Goal: Information Seeking & Learning: Learn about a topic

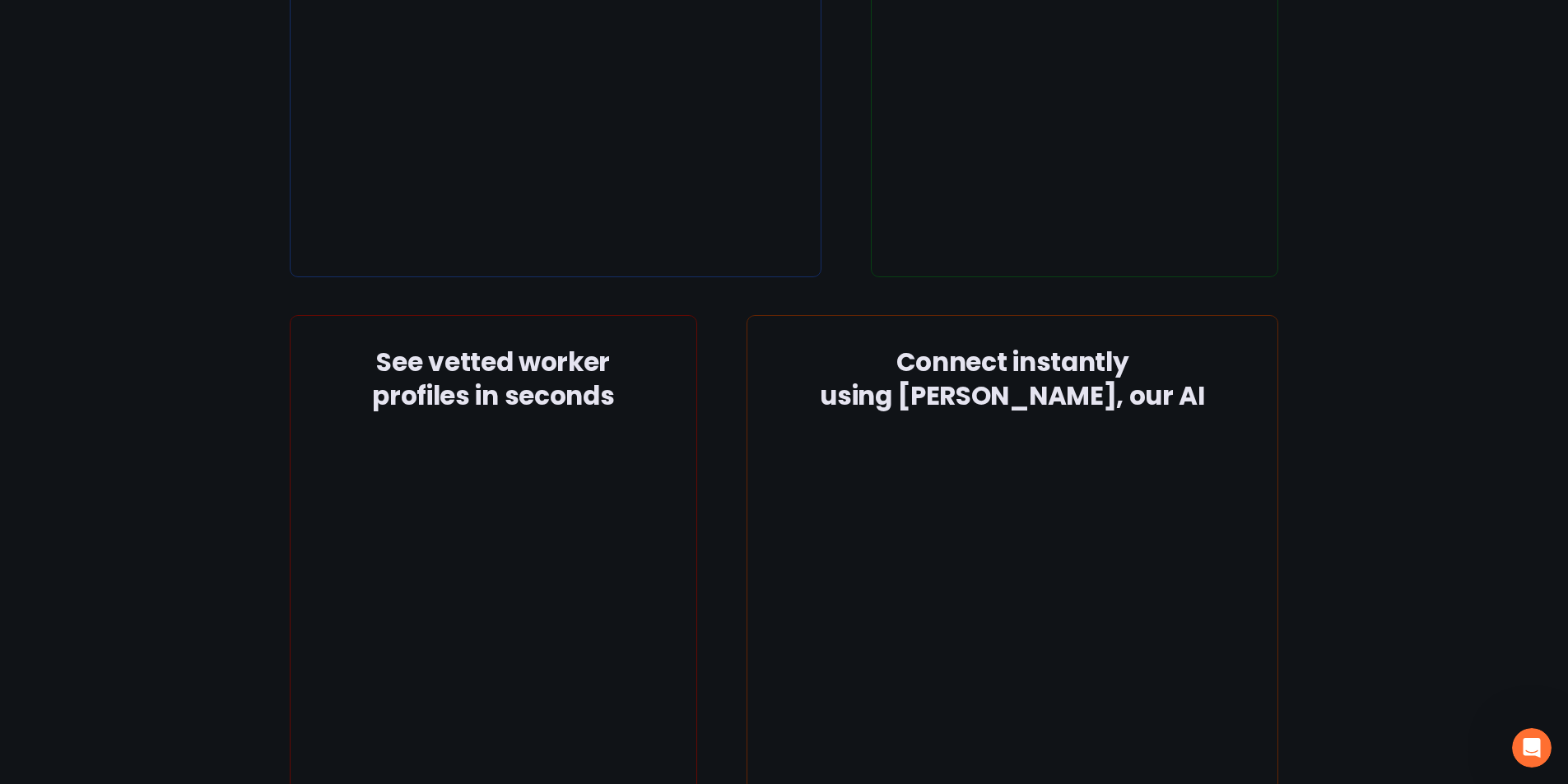
scroll to position [2033, 0]
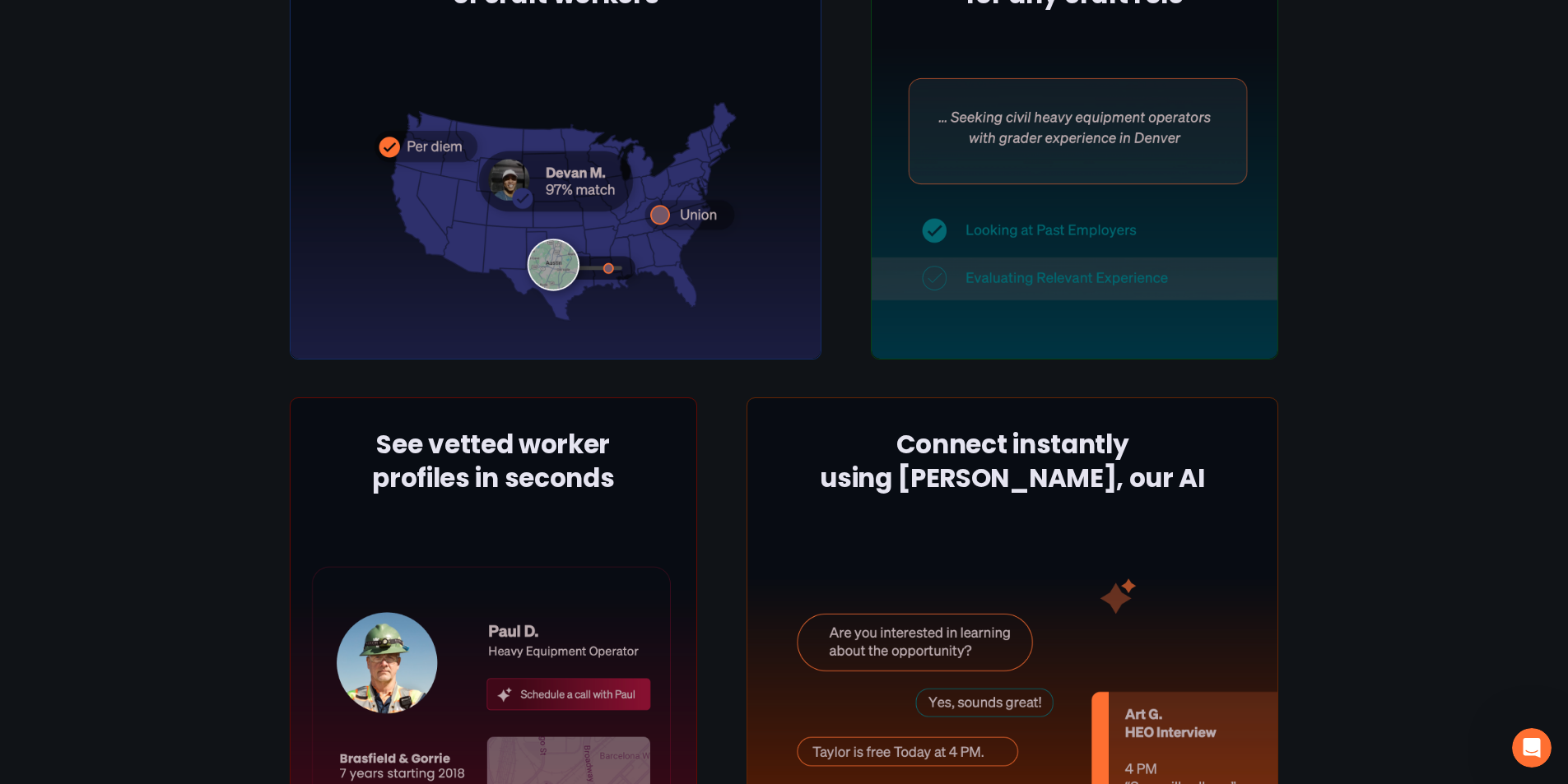
click at [686, 287] on div at bounding box center [556, 121] width 533 height 477
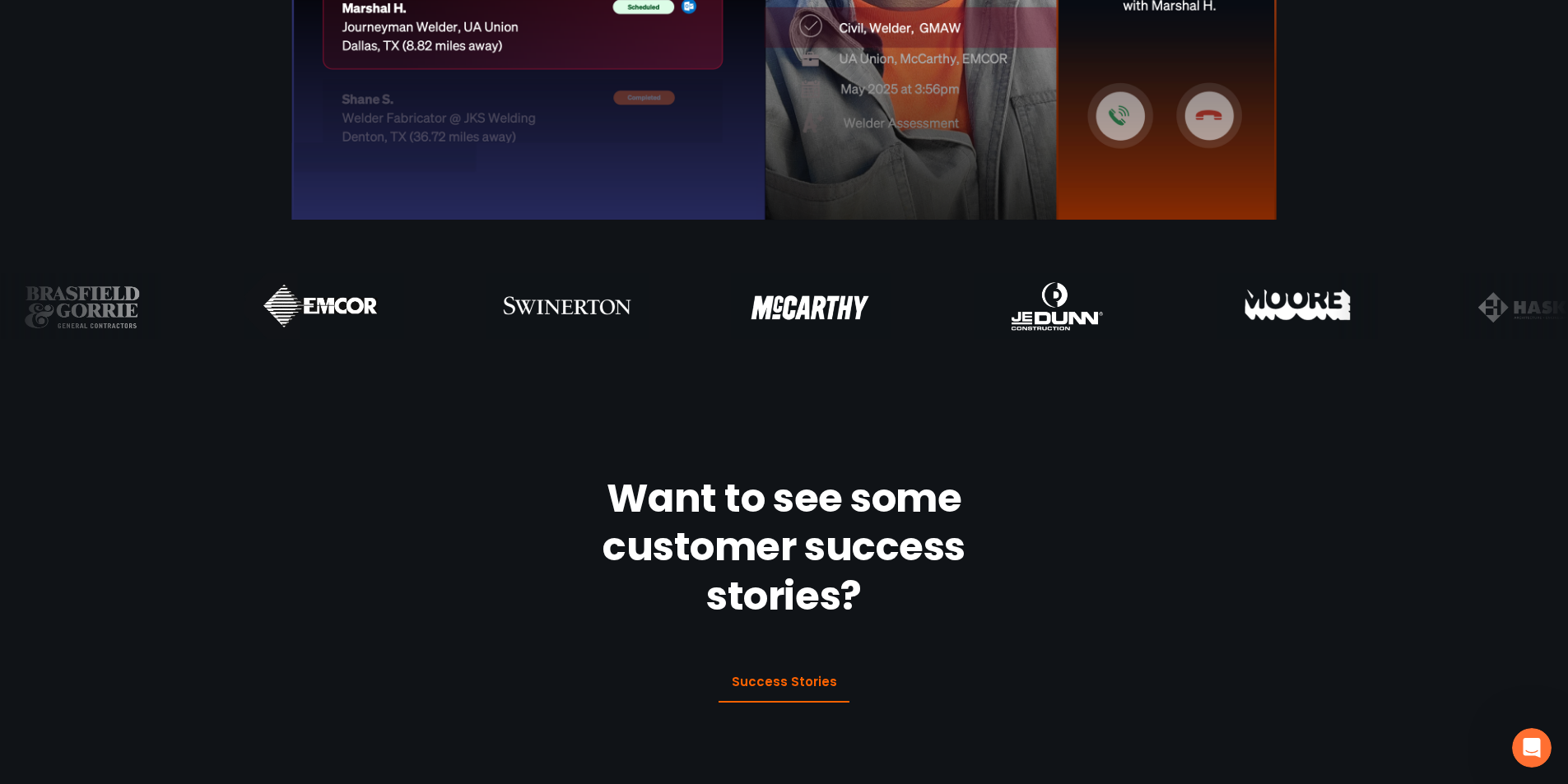
scroll to position [797, 0]
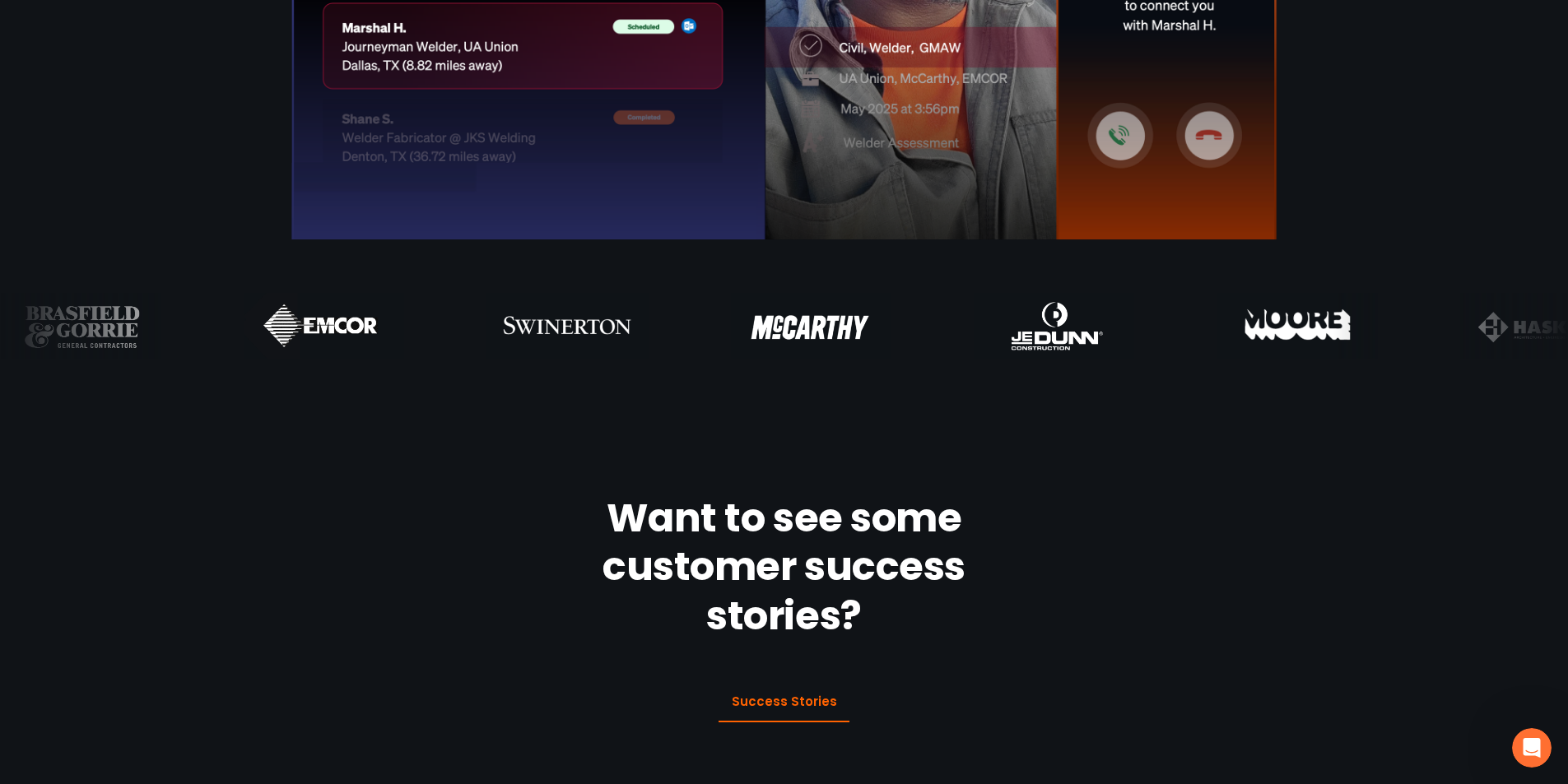
click at [794, 706] on link "Success Stories" at bounding box center [784, 702] width 131 height 40
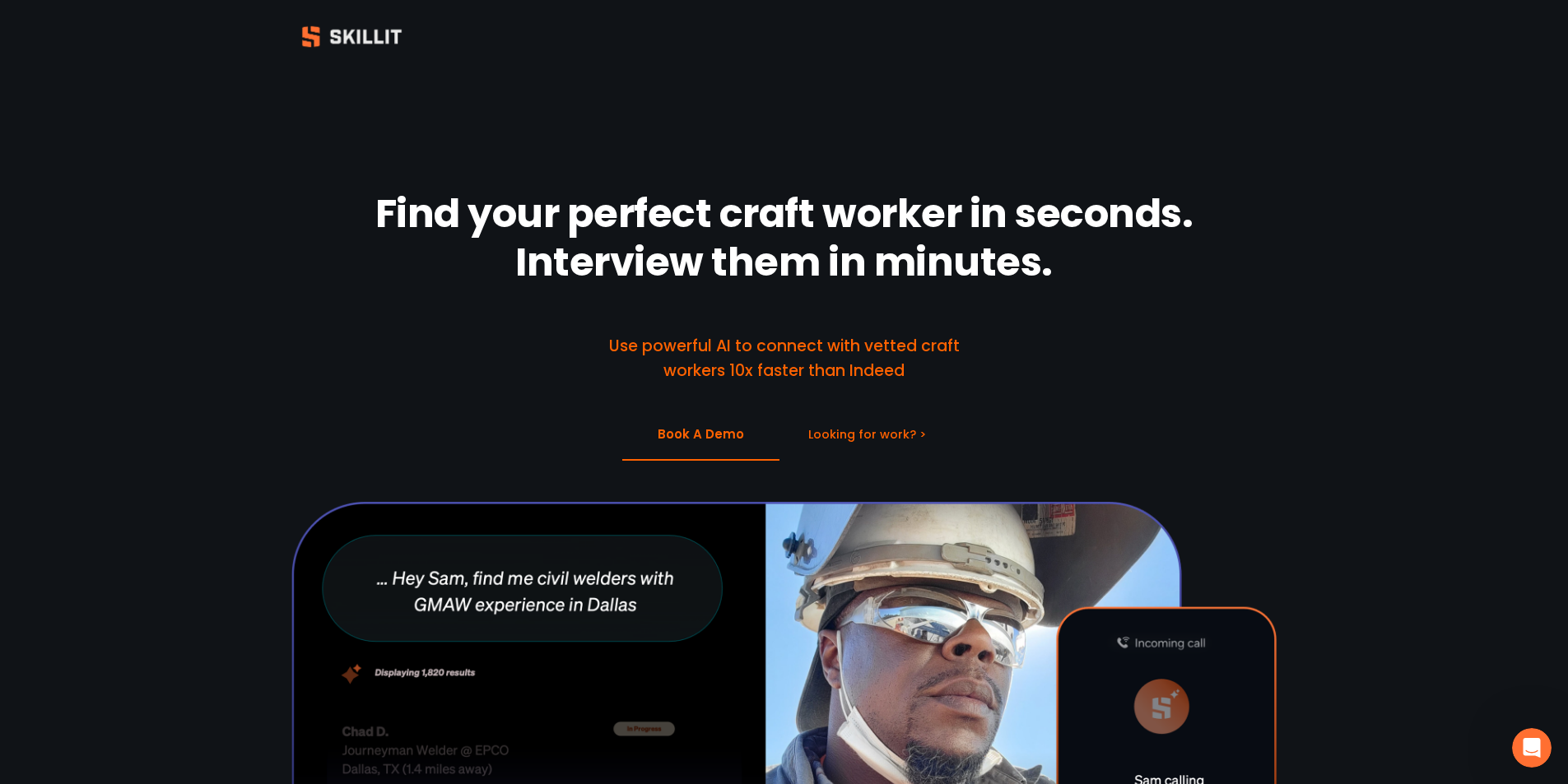
scroll to position [0, 0]
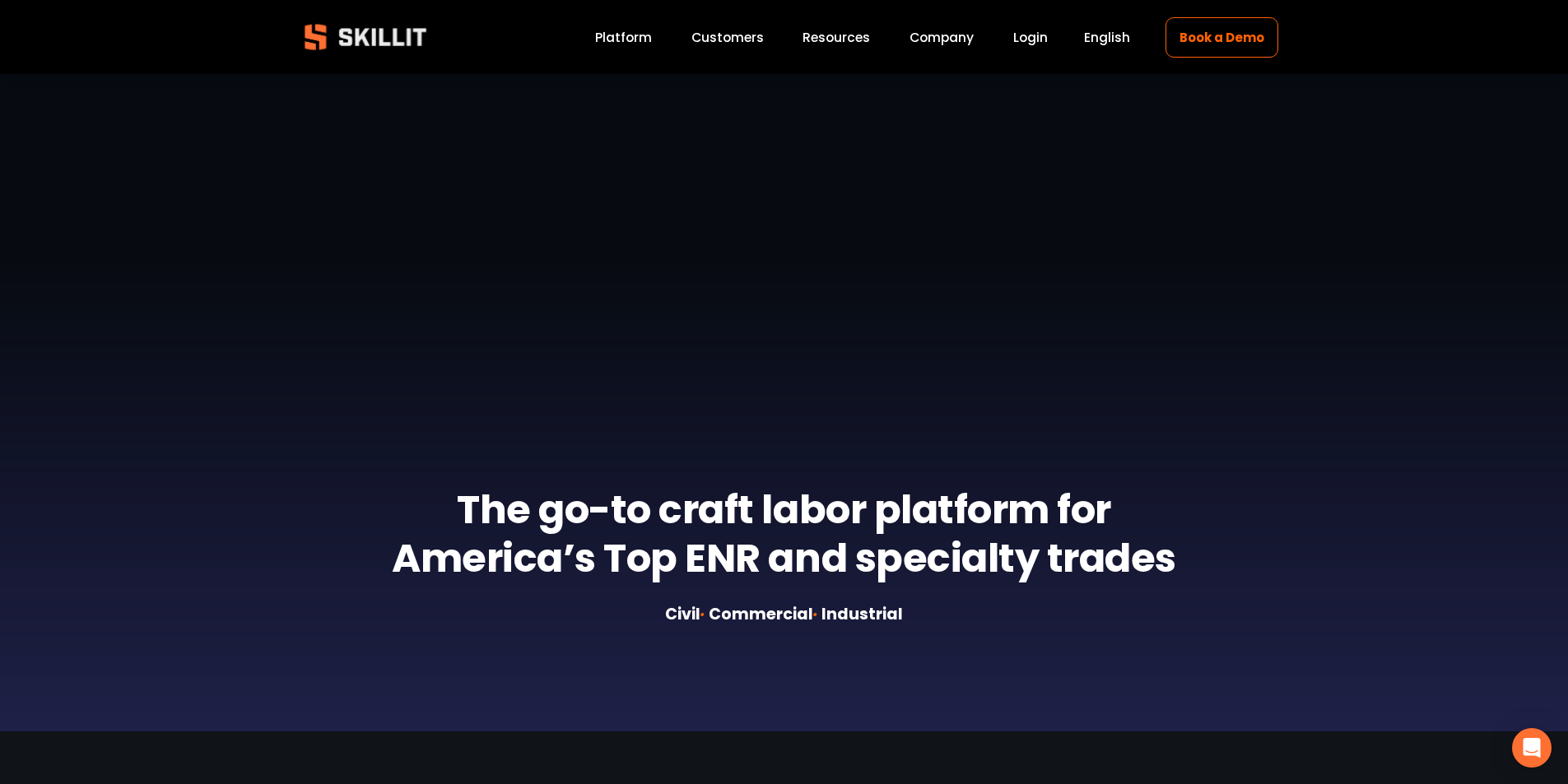
scroll to position [329, 0]
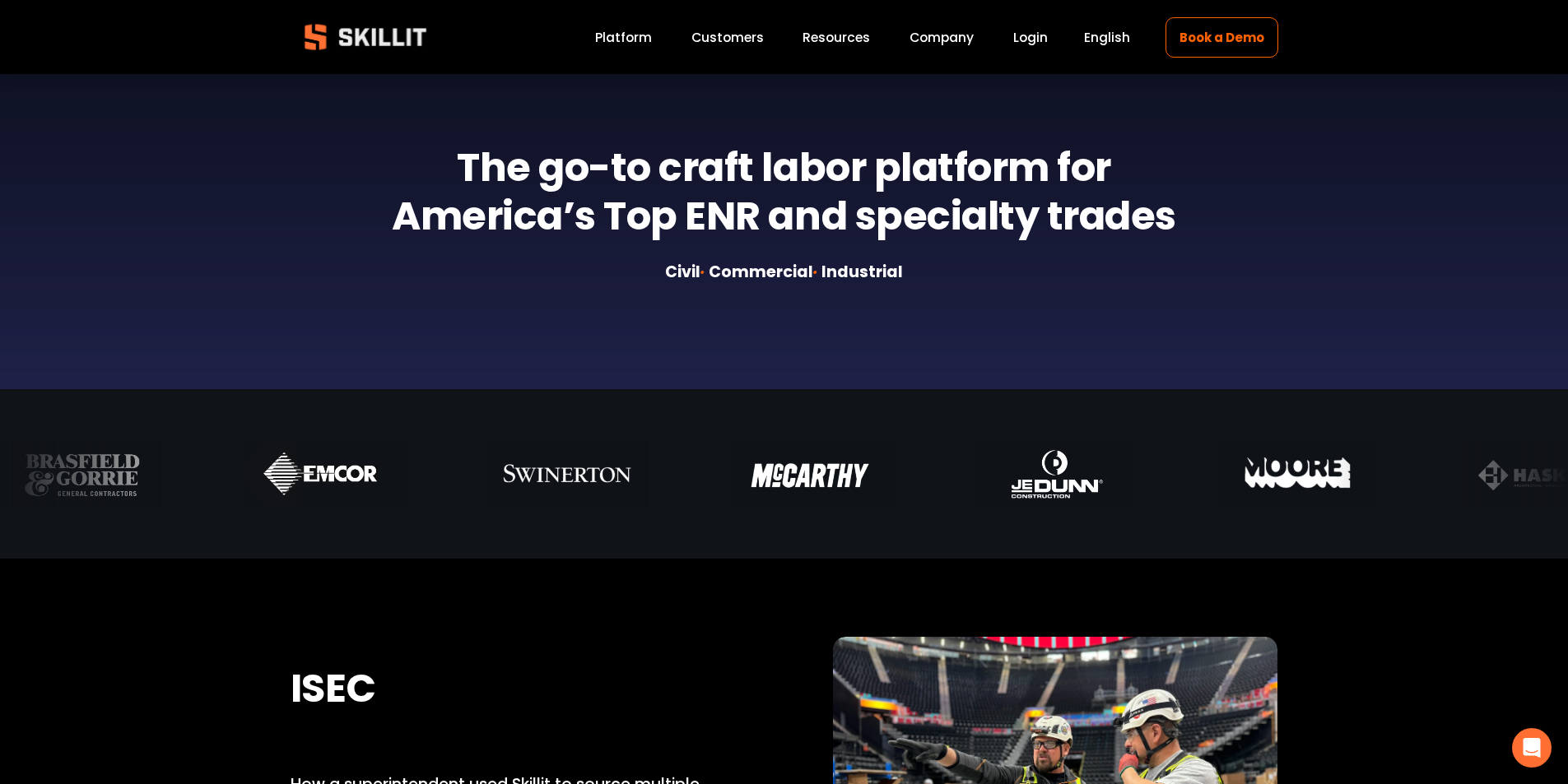
drag, startPoint x: 1027, startPoint y: 139, endPoint x: 1135, endPoint y: 260, distance: 162.2
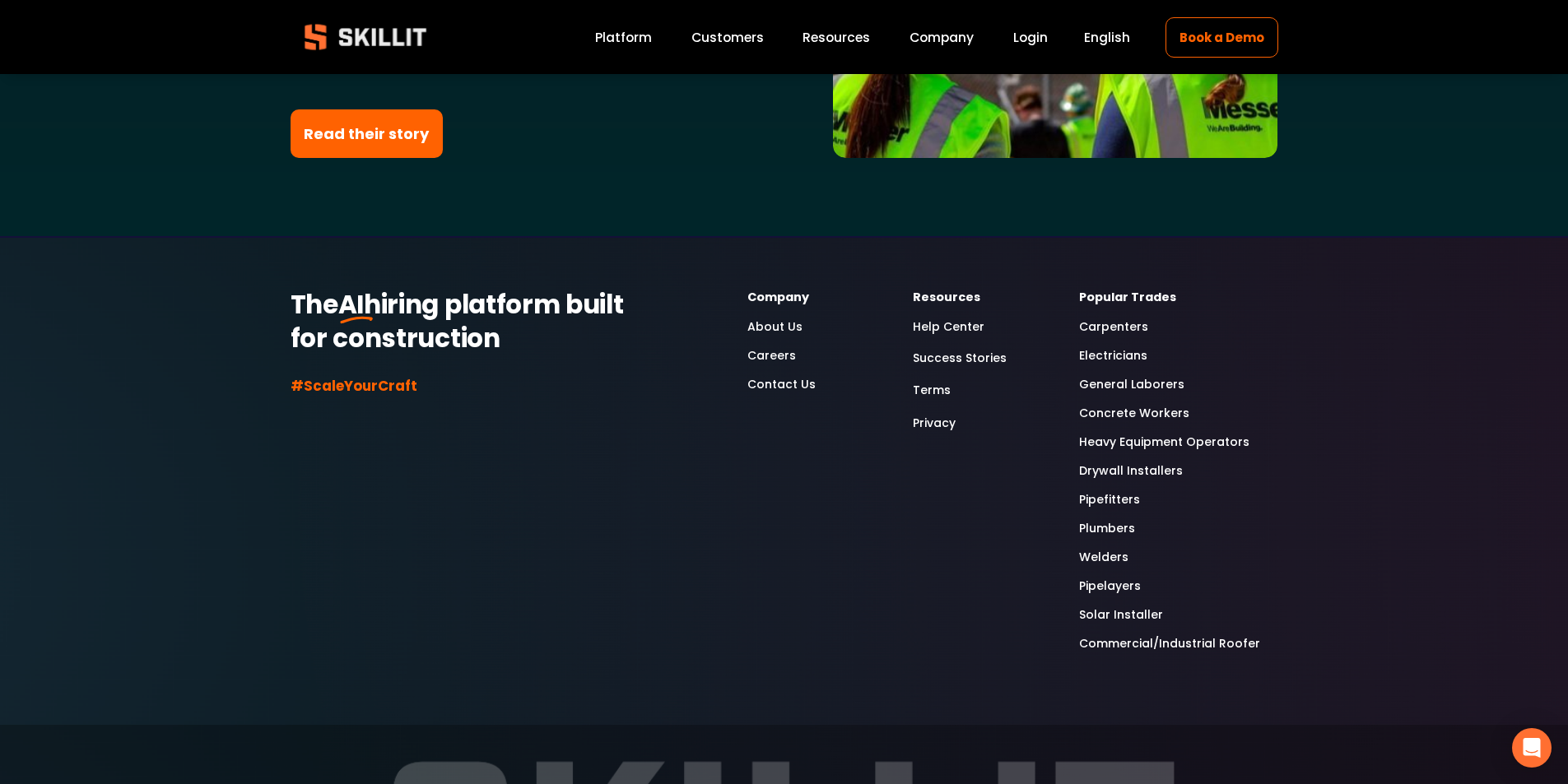
scroll to position [4685, 0]
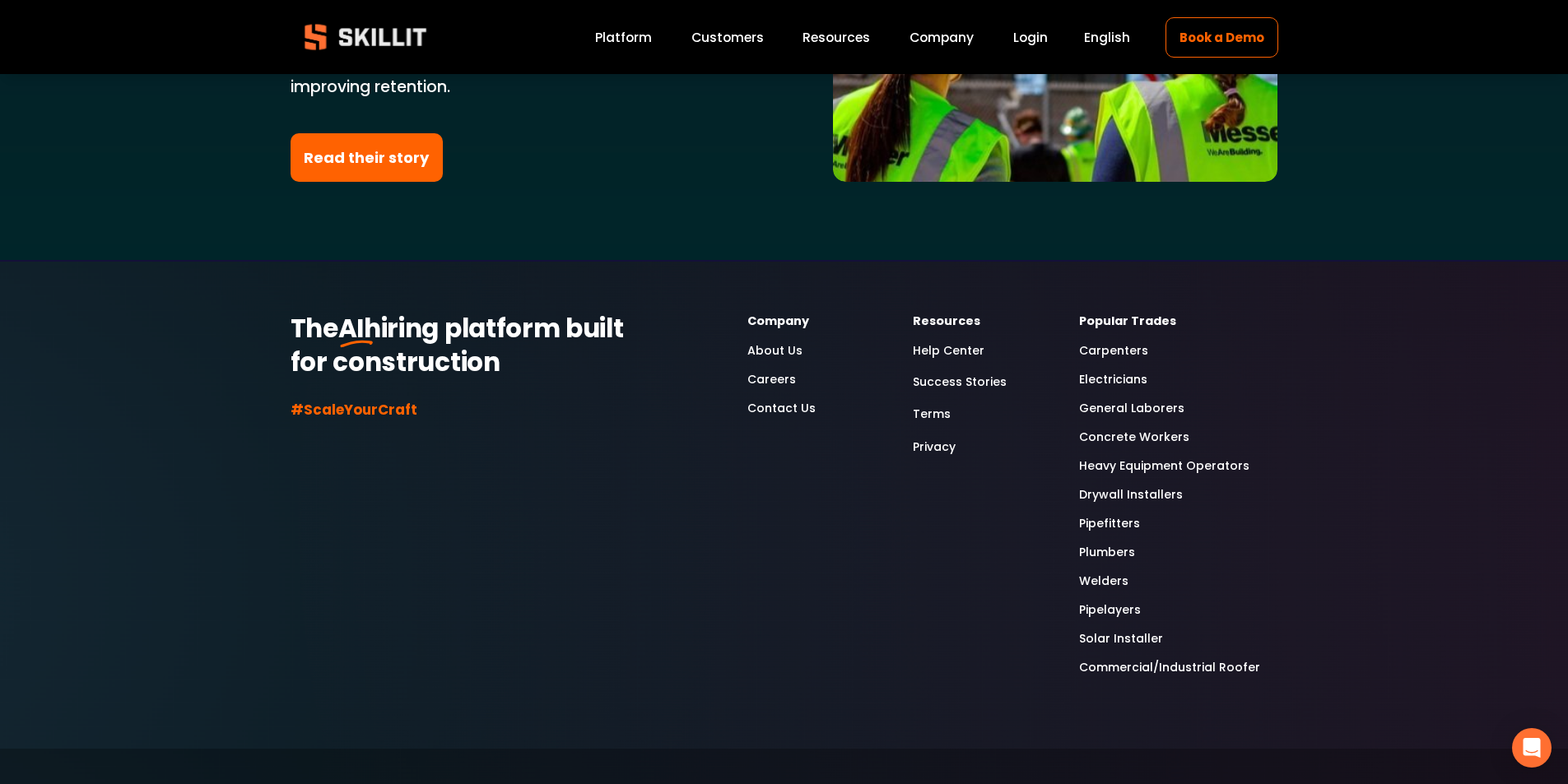
click at [785, 341] on link "About Us" at bounding box center [774, 351] width 55 height 19
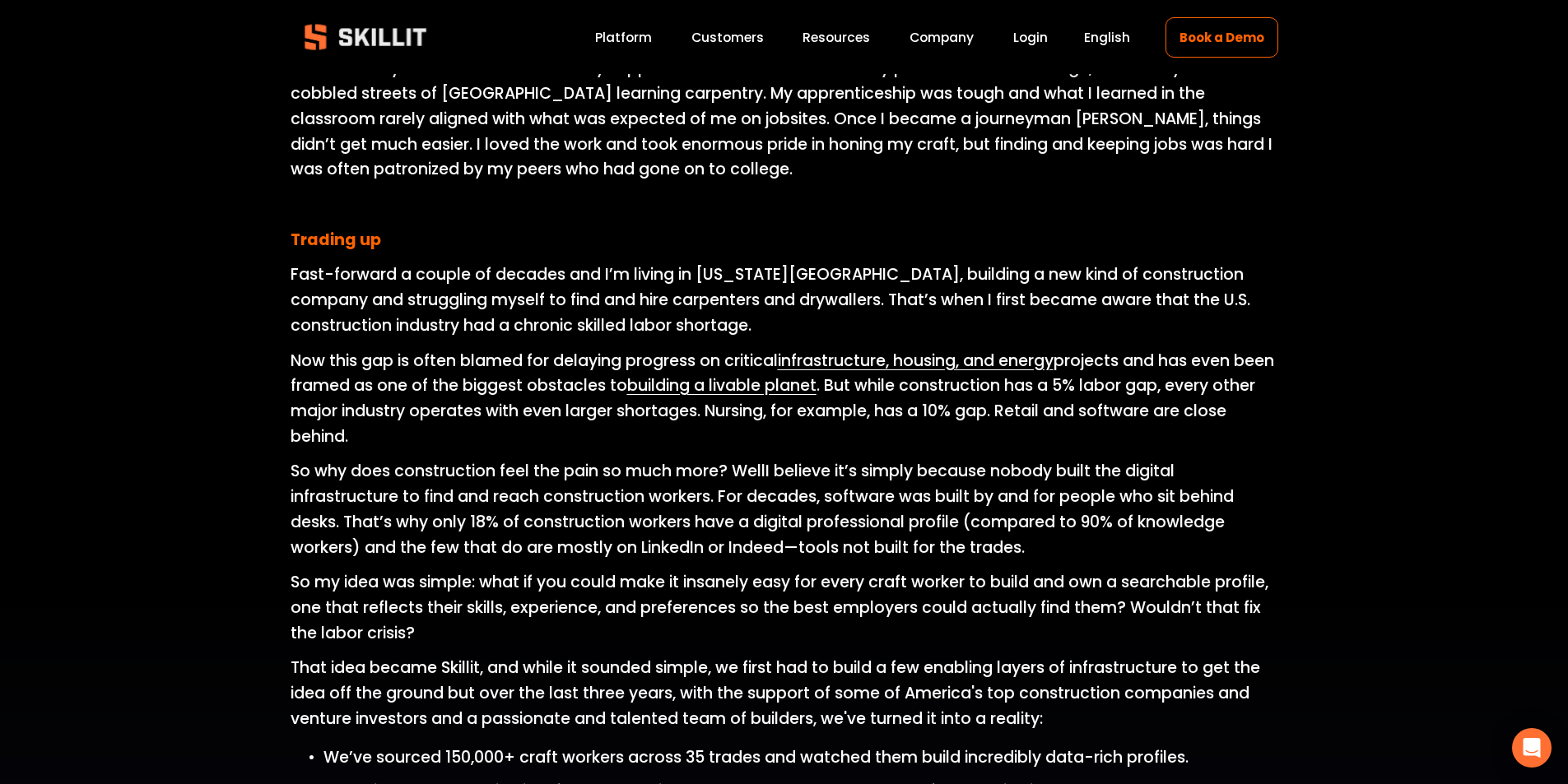
scroll to position [691, 0]
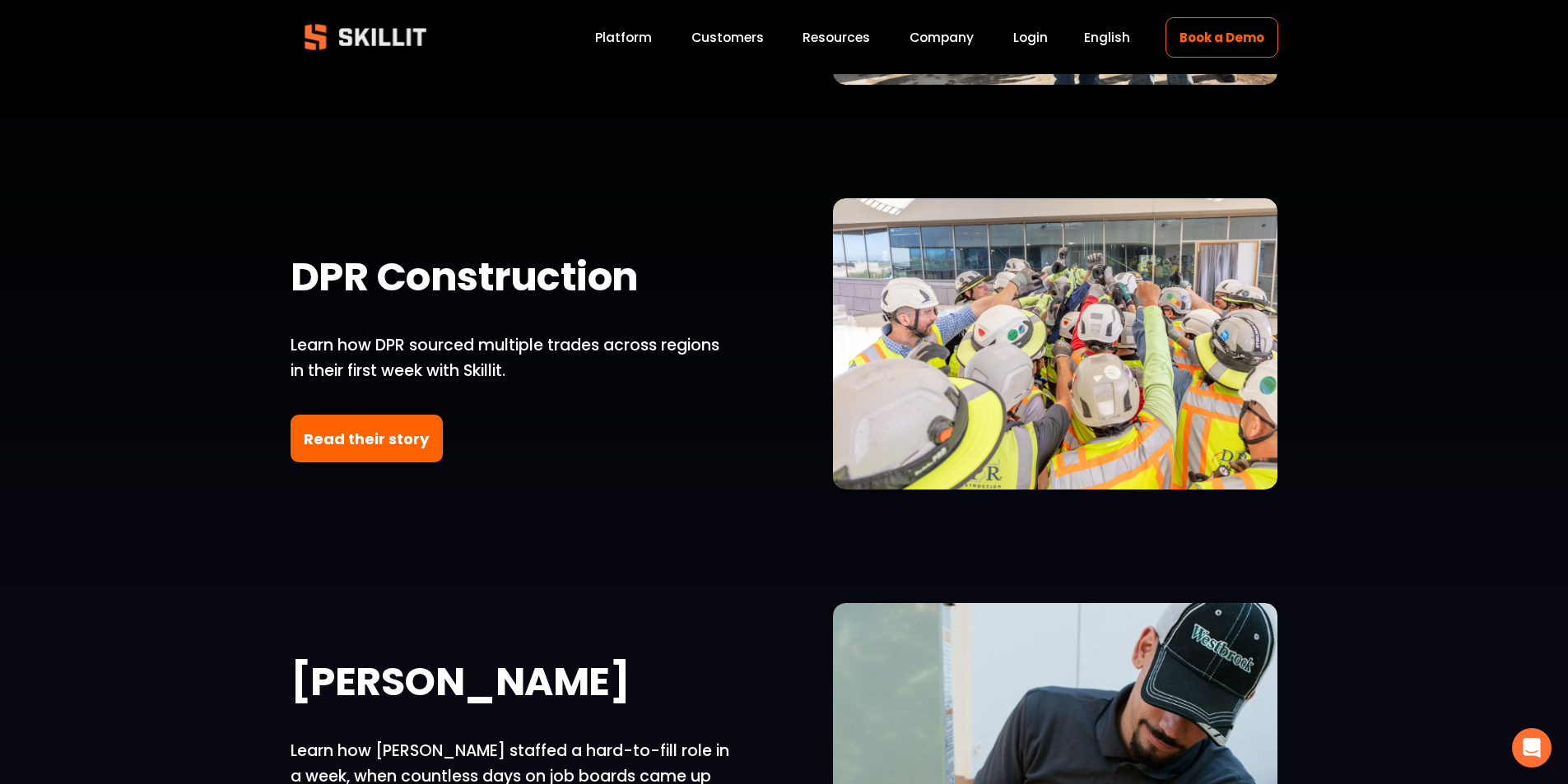
scroll to position [2298, 0]
